Goal: Check status: Check status

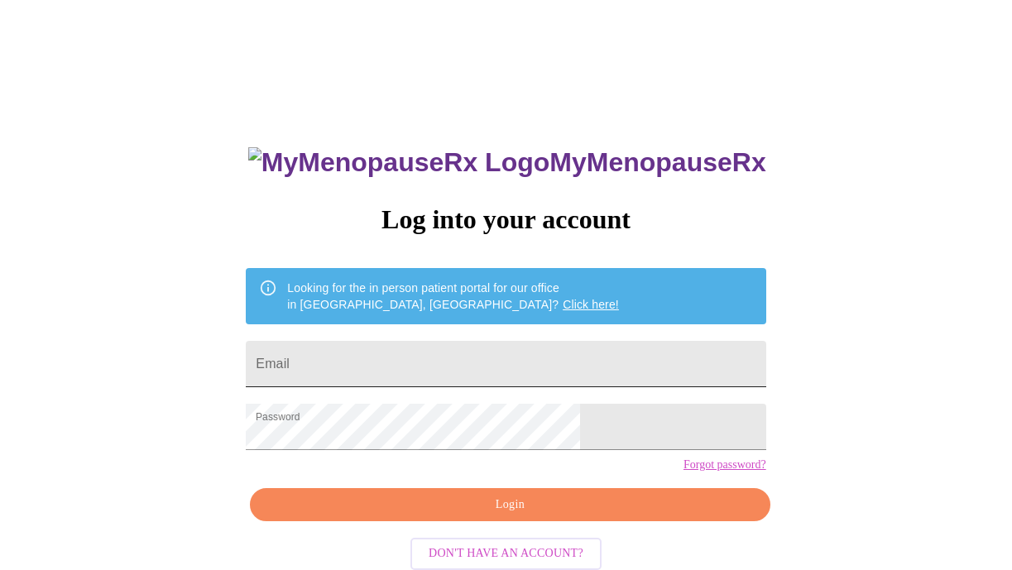
click at [420, 348] on input "Email" at bounding box center [505, 364] width 519 height 46
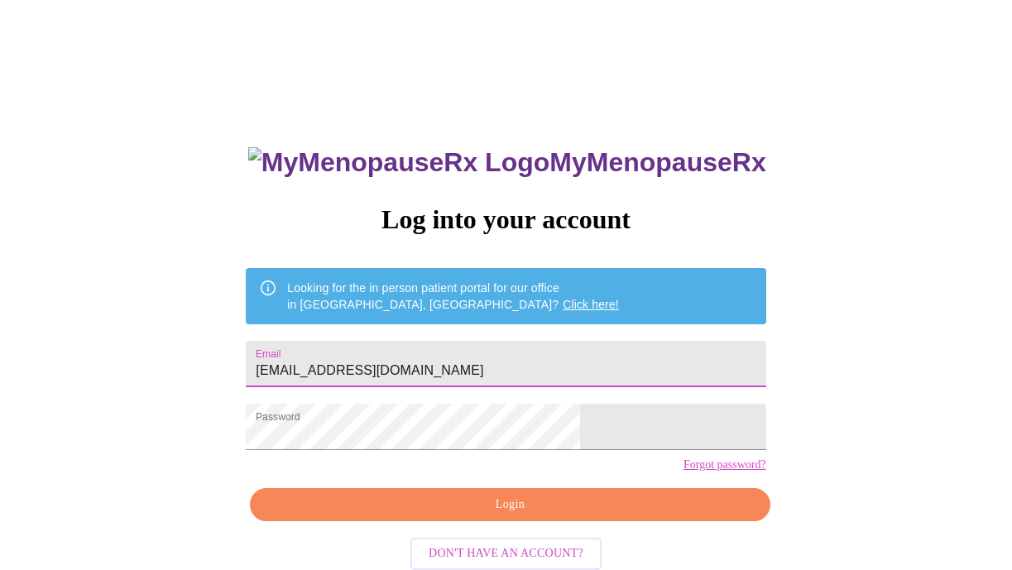
type input "[EMAIL_ADDRESS][DOMAIN_NAME]"
click at [428, 515] on span "Login" at bounding box center [509, 505] width 481 height 21
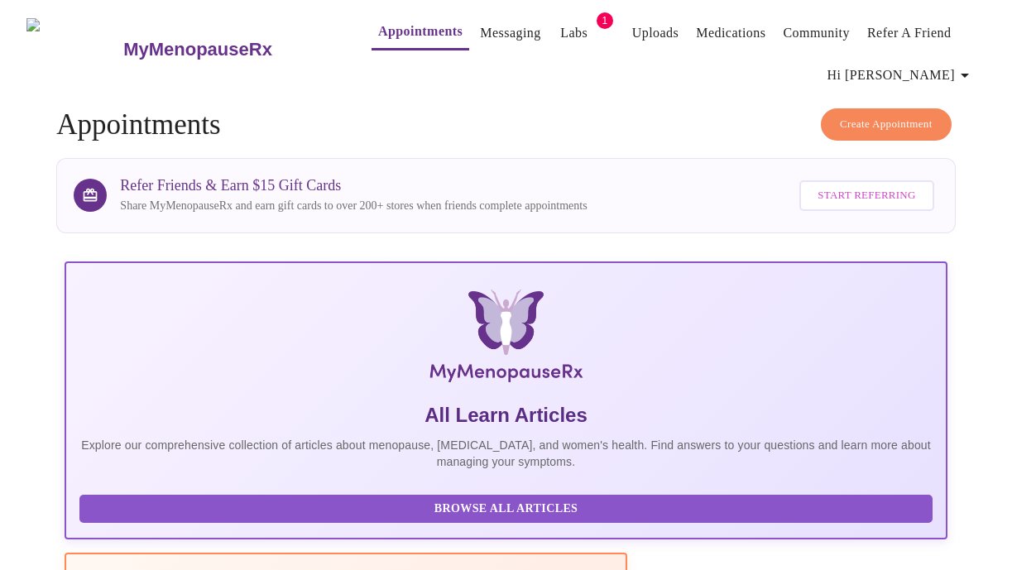
click at [561, 22] on span "Labs" at bounding box center [574, 33] width 40 height 23
click at [596, 12] on span "1" at bounding box center [604, 20] width 17 height 17
click at [560, 28] on link "Labs" at bounding box center [573, 33] width 27 height 23
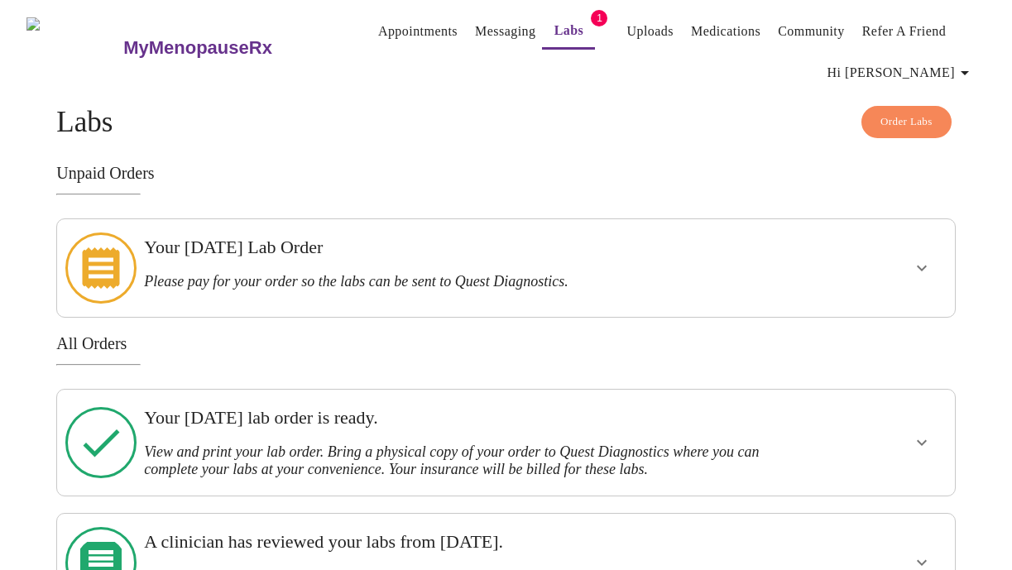
click at [501, 273] on h3 "Please pay for your order so the labs can be sent to Quest Diagnostics." at bounding box center [462, 281] width 636 height 17
click at [921, 258] on icon "show more" at bounding box center [921, 268] width 20 height 20
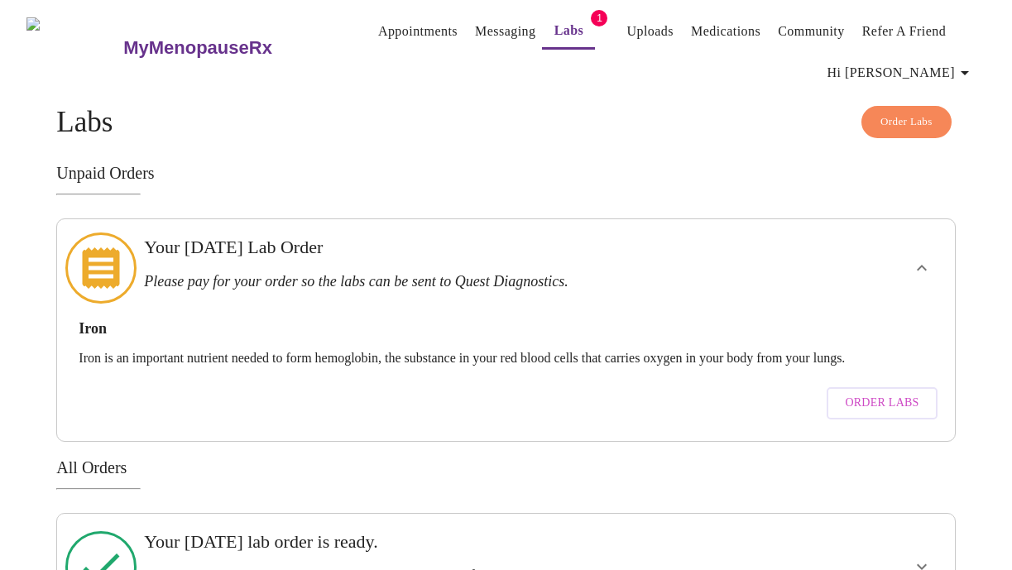
click at [921, 258] on icon "show more" at bounding box center [921, 268] width 20 height 20
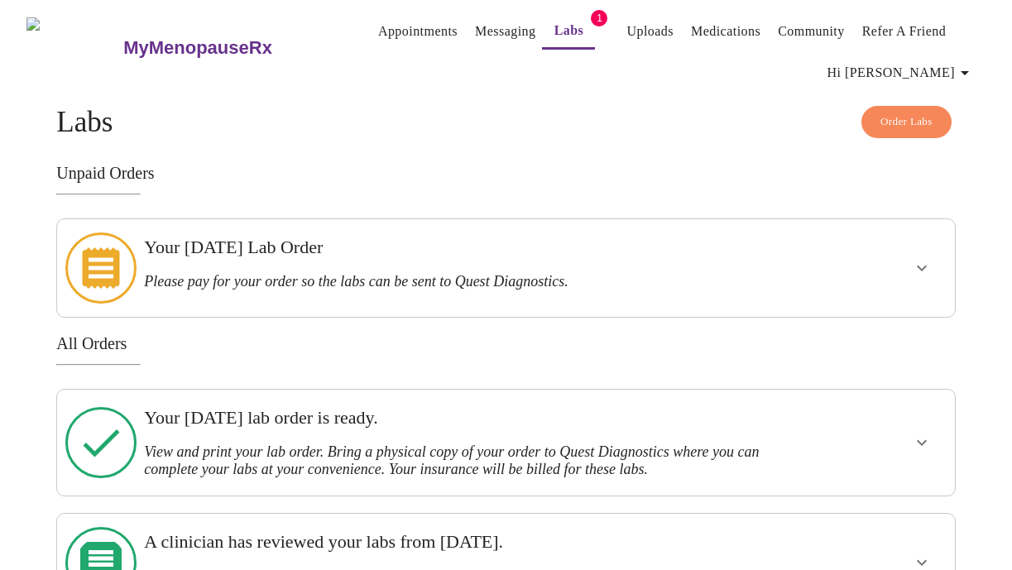
click at [926, 433] on icon "show more" at bounding box center [921, 443] width 20 height 20
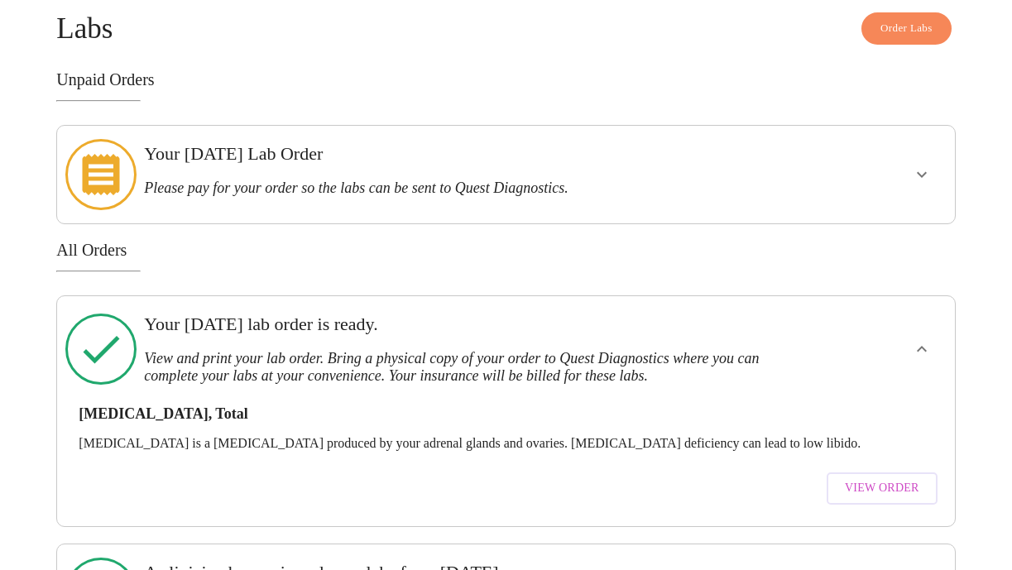
scroll to position [98, 0]
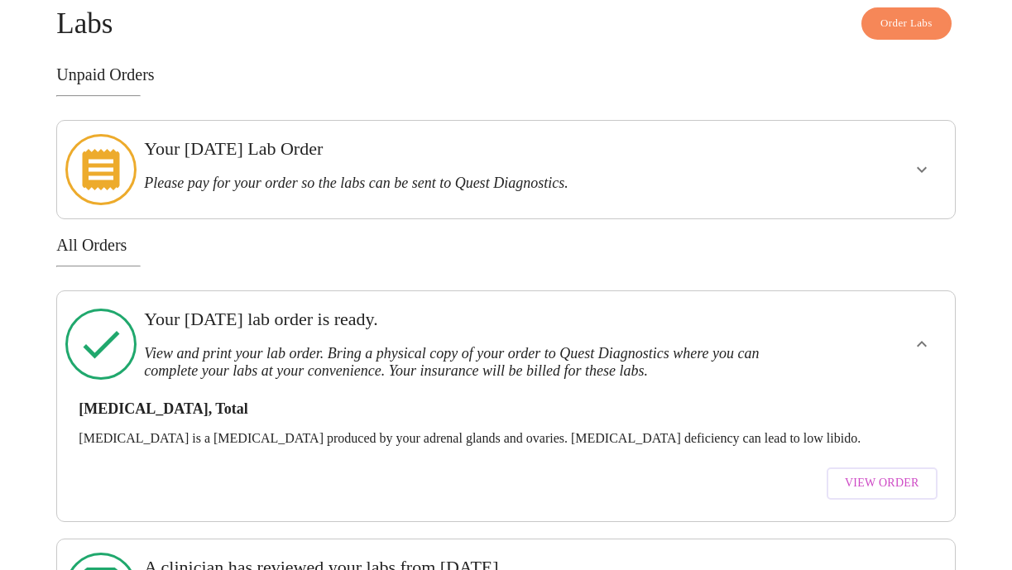
click at [903, 473] on span "View Order" at bounding box center [881, 483] width 74 height 21
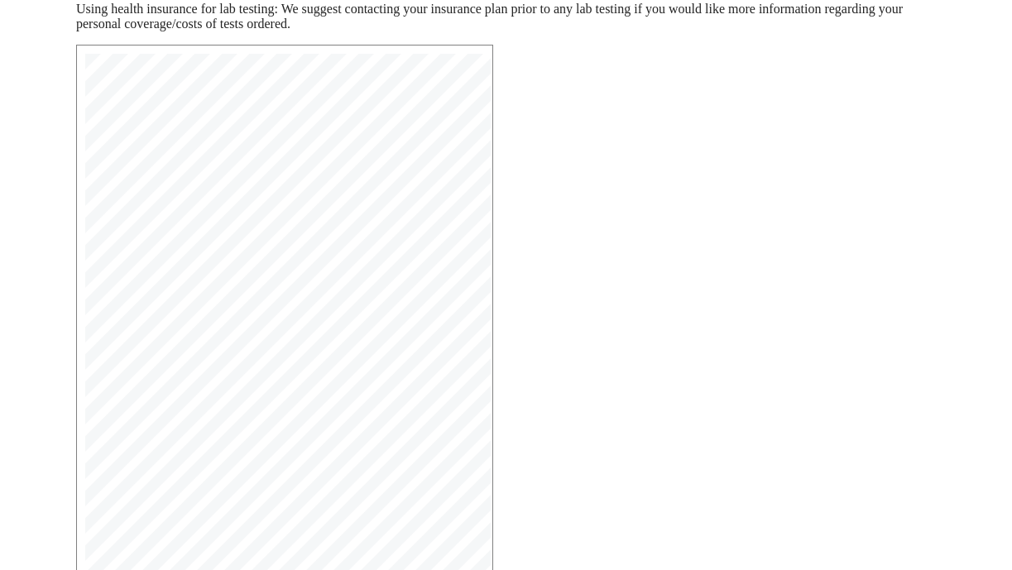
scroll to position [393, 0]
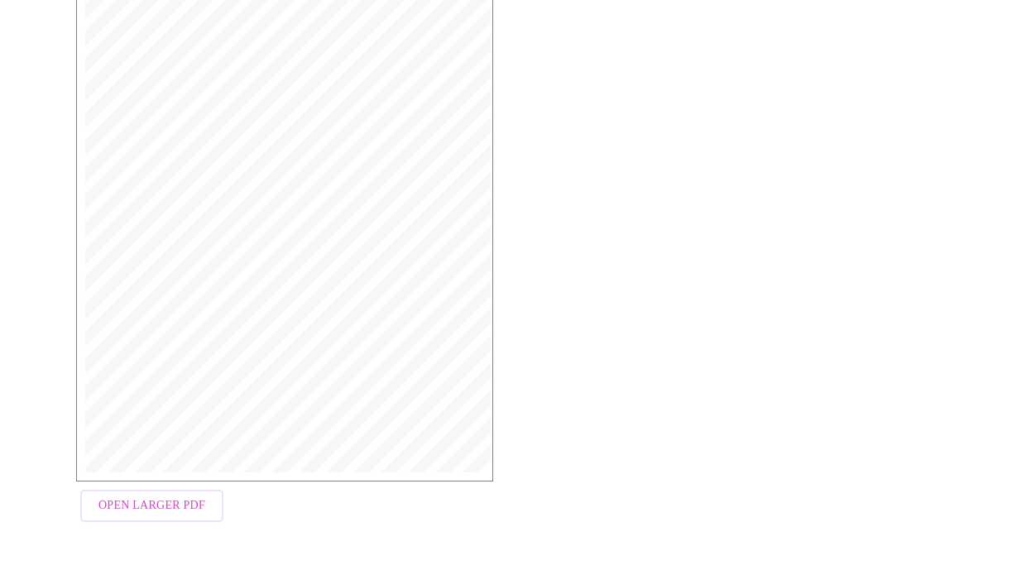
click at [163, 513] on span "Open Larger PDF" at bounding box center [151, 505] width 107 height 21
